Goal: Information Seeking & Learning: Learn about a topic

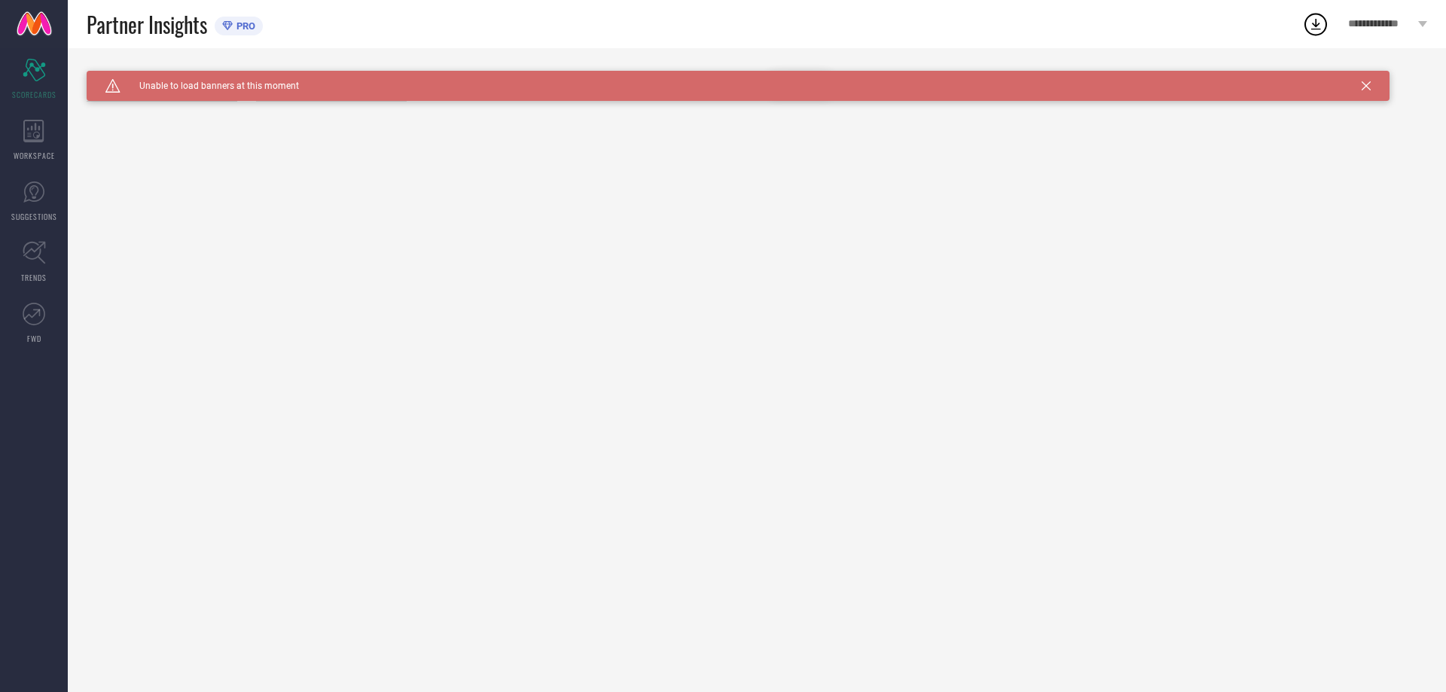
type input "All"
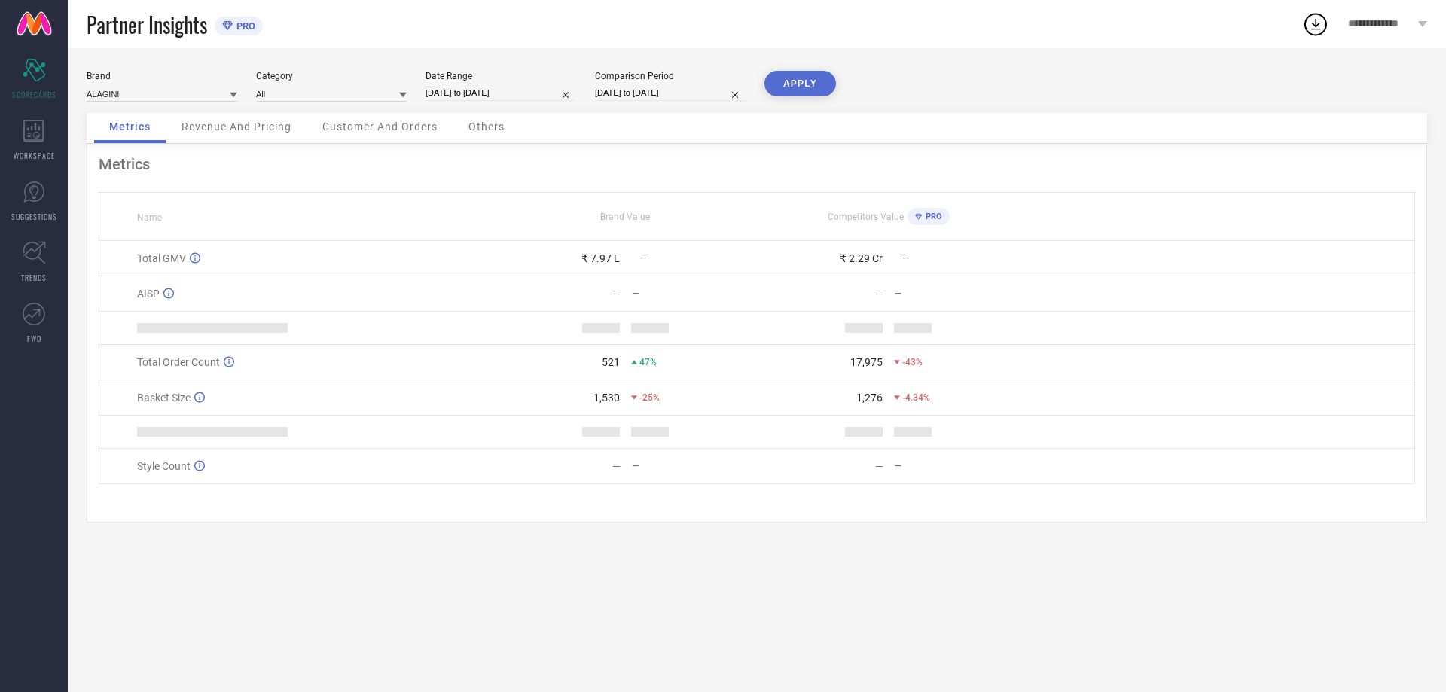
click at [238, 125] on span "Revenue And Pricing" at bounding box center [237, 127] width 110 height 12
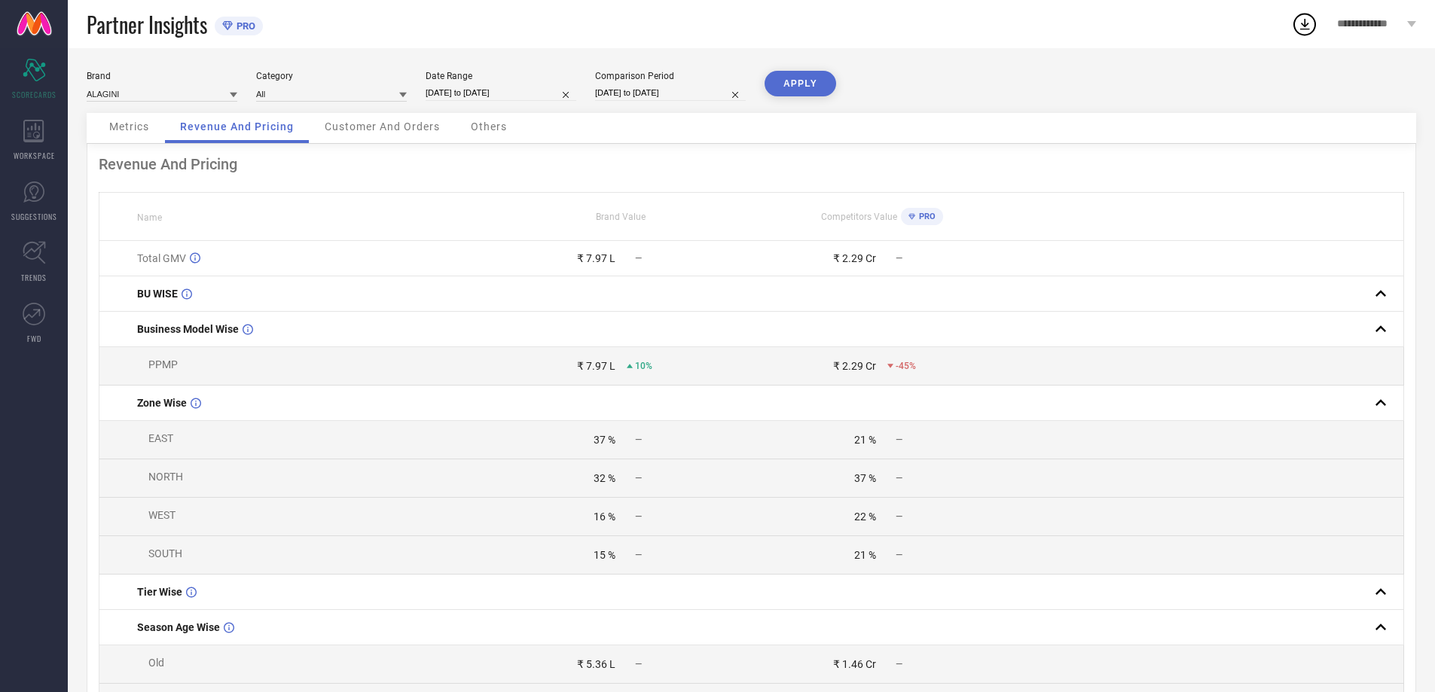
click at [365, 135] on div "Customer And Orders" at bounding box center [382, 128] width 145 height 30
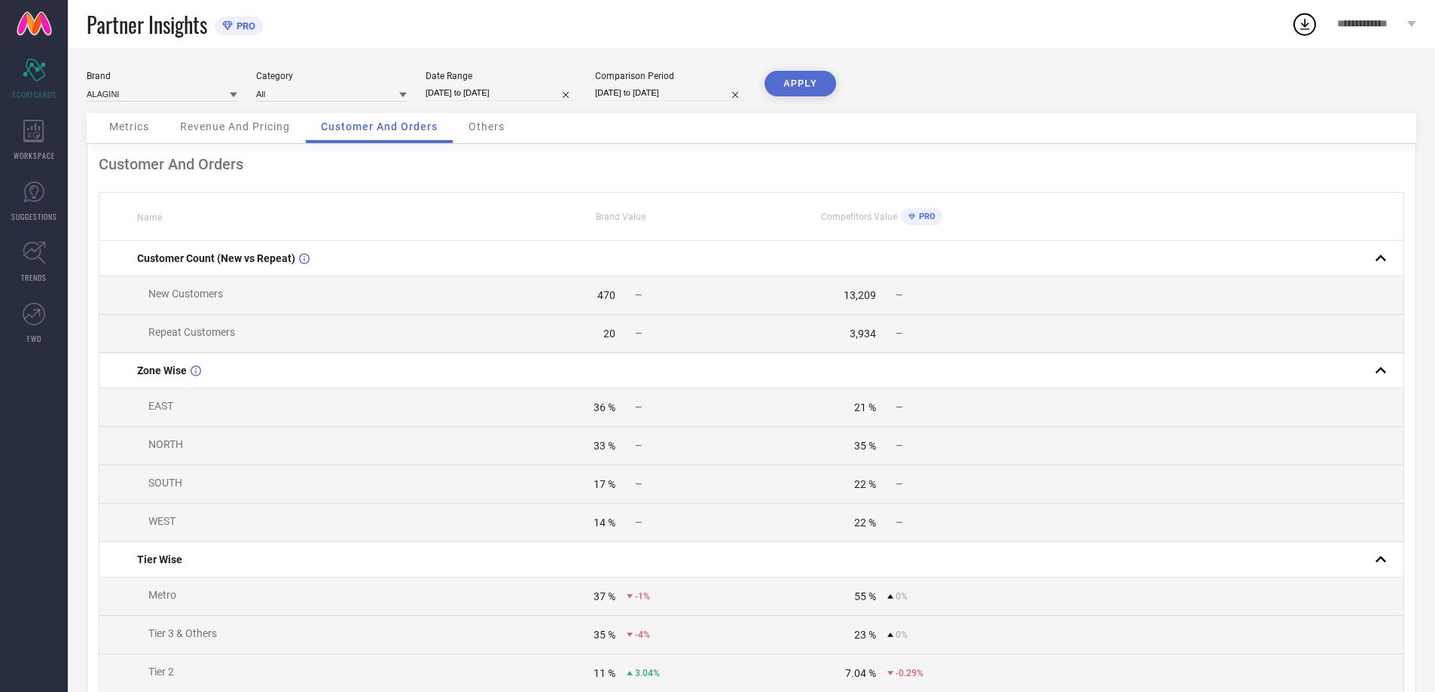
click at [147, 129] on span "Metrics" at bounding box center [129, 127] width 40 height 12
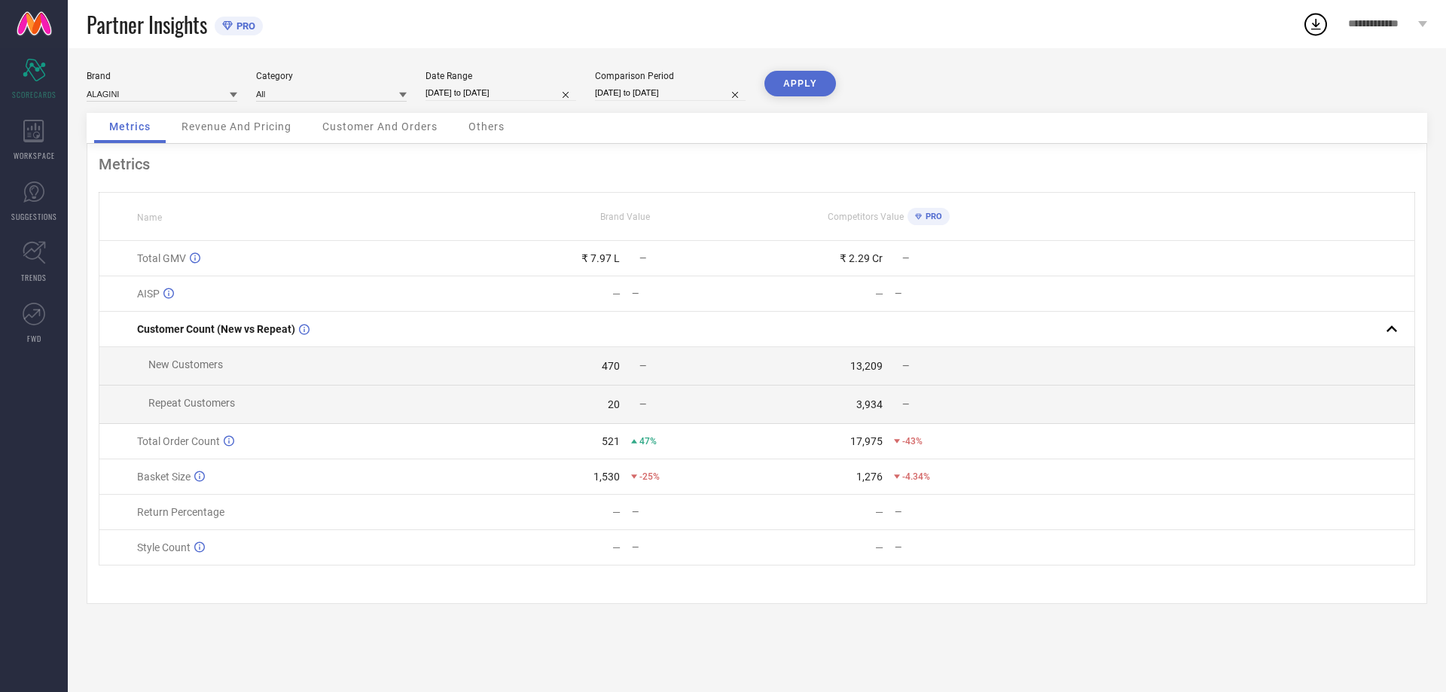
drag, startPoint x: 379, startPoint y: 130, endPoint x: 391, endPoint y: 133, distance: 12.3
click at [379, 132] on span "Customer And Orders" at bounding box center [379, 127] width 115 height 12
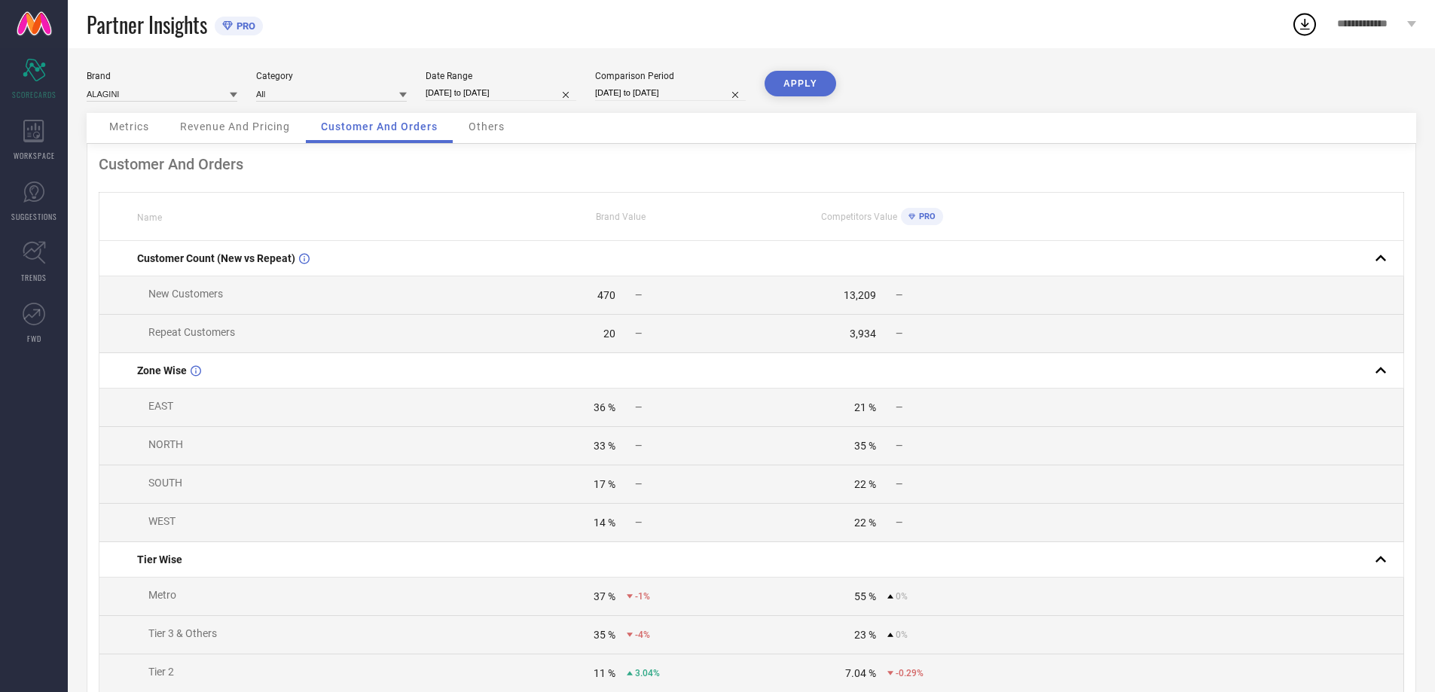
click at [495, 127] on span "Others" at bounding box center [487, 127] width 36 height 12
